Goal: Complete application form

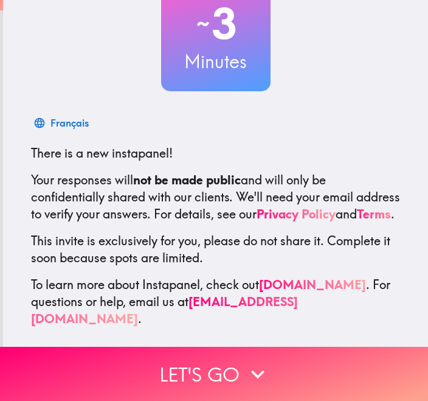
scroll to position [96, 0]
click at [232, 377] on button "Let's go" at bounding box center [214, 374] width 428 height 54
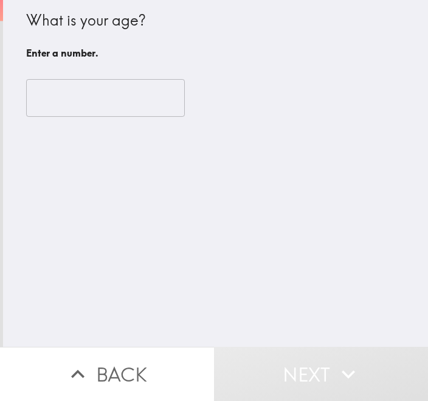
click at [75, 100] on input "number" at bounding box center [105, 98] width 159 height 38
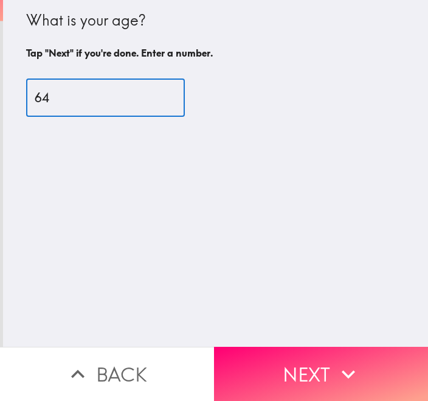
type input "64"
click at [330, 367] on button "Next" at bounding box center [321, 374] width 214 height 54
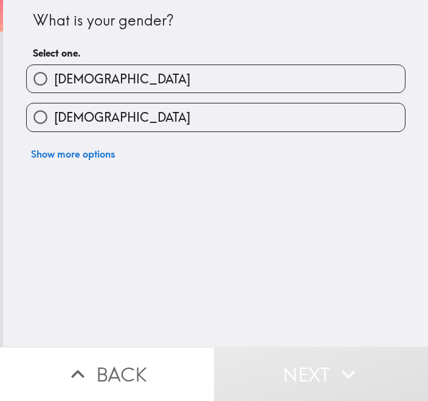
click at [39, 123] on input "[DEMOGRAPHIC_DATA]" at bounding box center [40, 116] width 27 height 27
radio input "true"
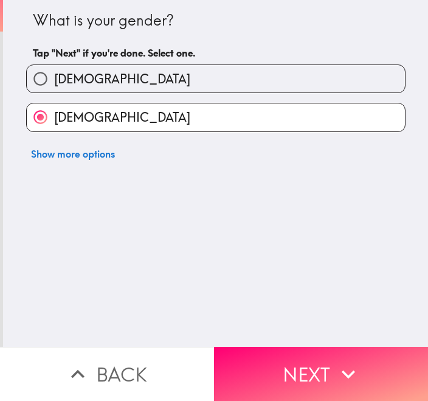
click at [342, 368] on icon "button" at bounding box center [348, 374] width 27 height 27
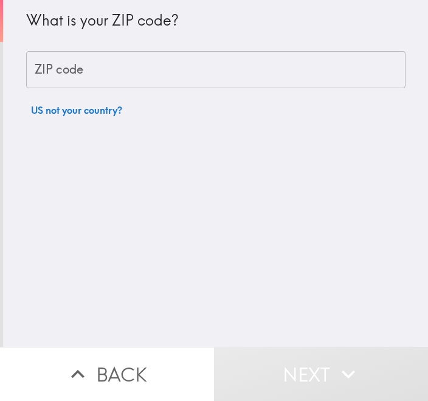
click at [92, 68] on input "ZIP code" at bounding box center [215, 70] width 379 height 38
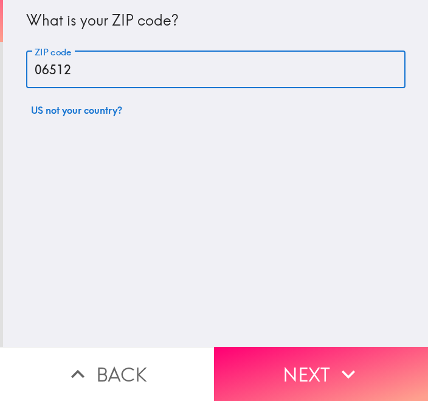
type input "06512"
click at [311, 371] on button "Next" at bounding box center [321, 374] width 214 height 54
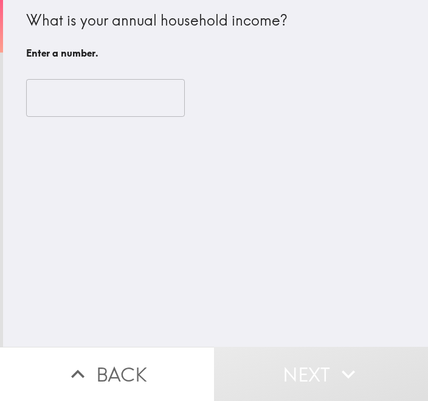
click at [59, 95] on input "number" at bounding box center [105, 98] width 159 height 38
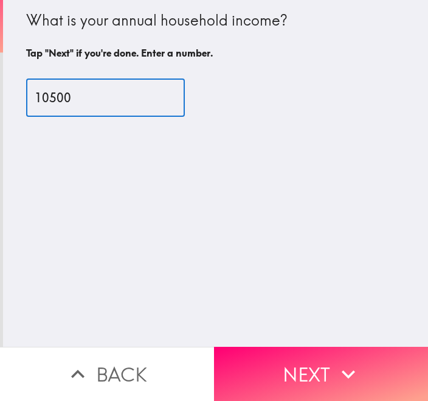
type input "10500"
click at [331, 367] on button "Next" at bounding box center [321, 374] width 214 height 54
